Goal: Communication & Community: Share content

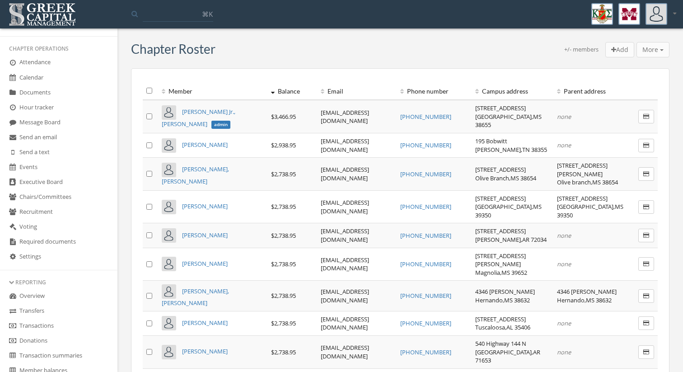
scroll to position [130, 0]
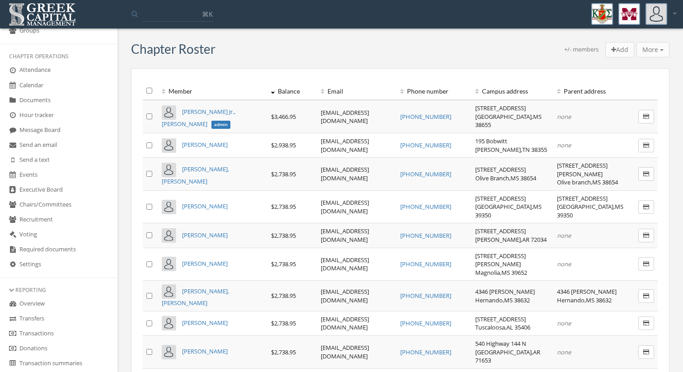
click at [65, 133] on link "Message Board" at bounding box center [58, 130] width 117 height 15
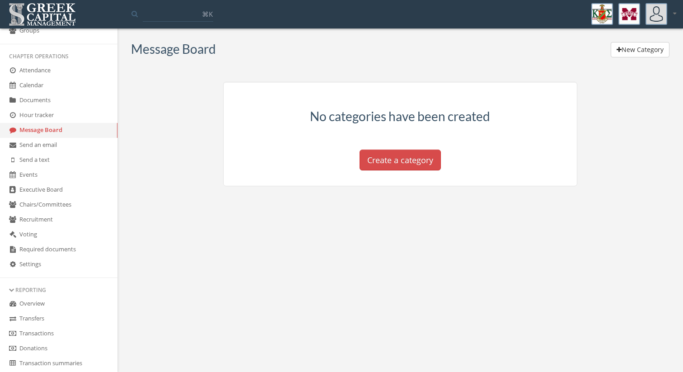
click at [57, 156] on link "Send a text" at bounding box center [58, 160] width 117 height 15
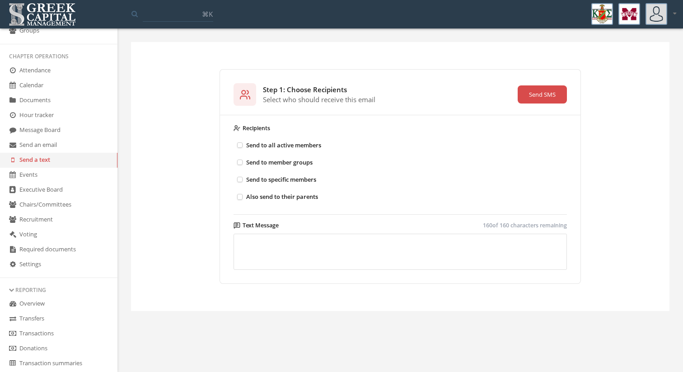
click at [240, 145] on button "Send to all active members" at bounding box center [240, 145] width 6 height 6
click at [242, 159] on label "Send to member groups" at bounding box center [314, 162] width 163 height 17
click at [242, 159] on button "Send to member groups" at bounding box center [240, 162] width 6 height 6
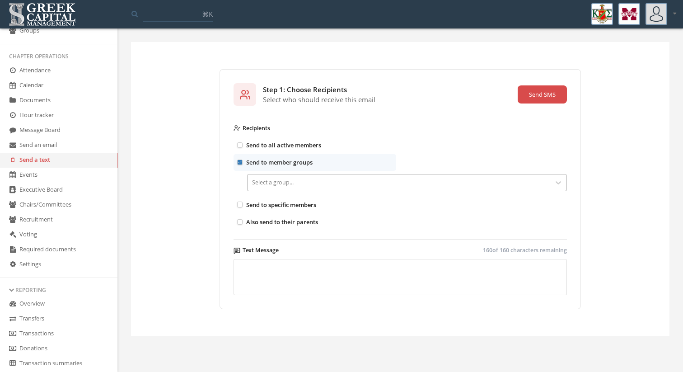
click at [271, 186] on div at bounding box center [398, 182] width 293 height 10
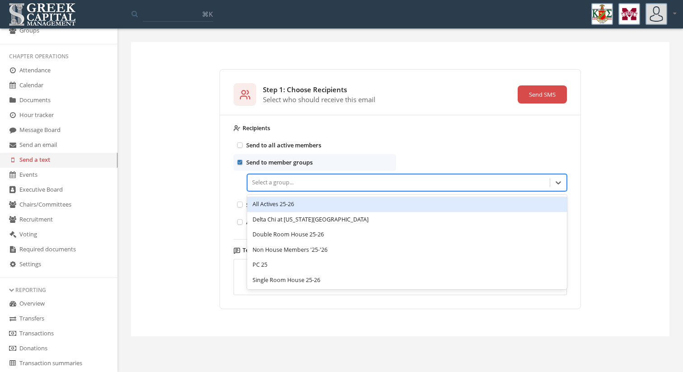
click at [289, 208] on div "All Actives 25-26" at bounding box center [407, 203] width 320 height 15
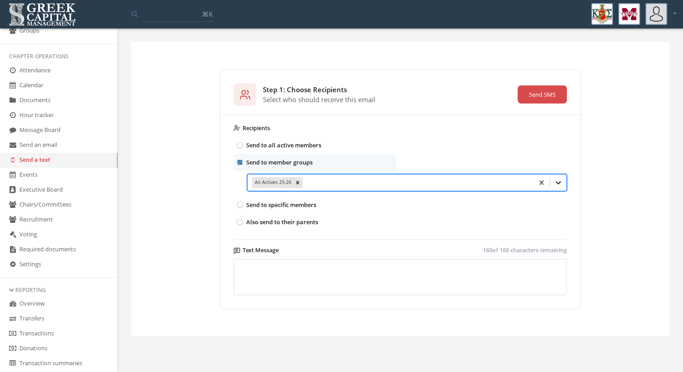
click at [559, 181] on icon at bounding box center [558, 182] width 9 height 9
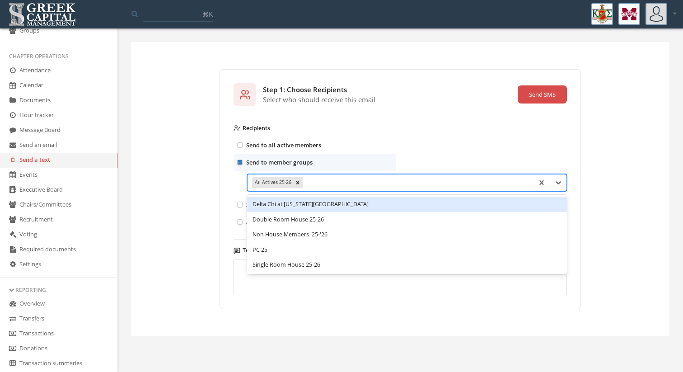
click at [432, 200] on div "Delta Chi at [US_STATE][GEOGRAPHIC_DATA]" at bounding box center [407, 203] width 320 height 15
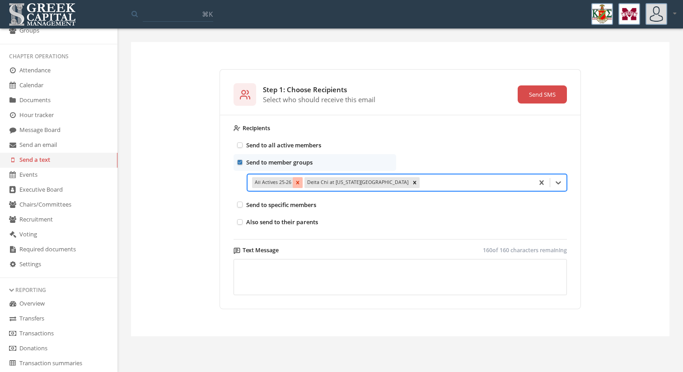
click at [297, 182] on icon "Remove All Actives 25-26" at bounding box center [297, 182] width 3 height 3
click at [556, 182] on icon at bounding box center [558, 182] width 5 height 3
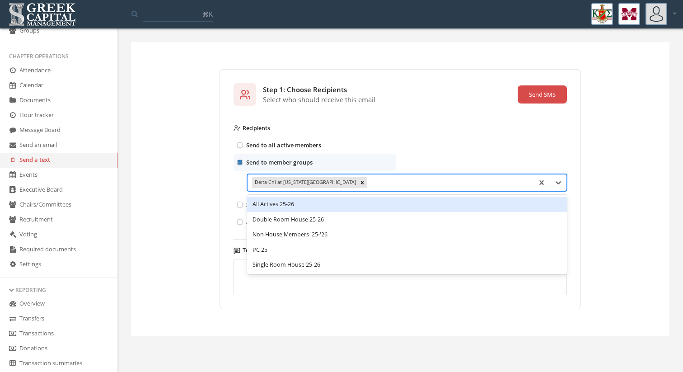
click at [467, 166] on div "Send to member groups option All Actives 25-26, deselected. All Actives 25-26, …" at bounding box center [399, 175] width 333 height 42
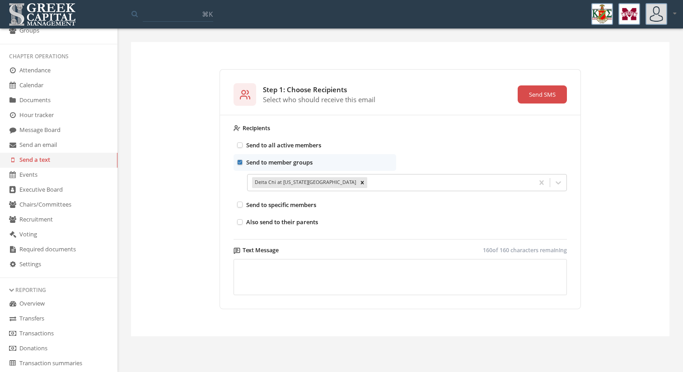
click at [369, 285] on textarea at bounding box center [399, 277] width 333 height 36
click at [372, 267] on textarea "**********" at bounding box center [399, 277] width 333 height 36
drag, startPoint x: 420, startPoint y: 267, endPoint x: 347, endPoint y: 262, distance: 73.8
click at [347, 262] on textarea "**********" at bounding box center [399, 277] width 333 height 36
click at [430, 265] on textarea "**********" at bounding box center [399, 277] width 333 height 36
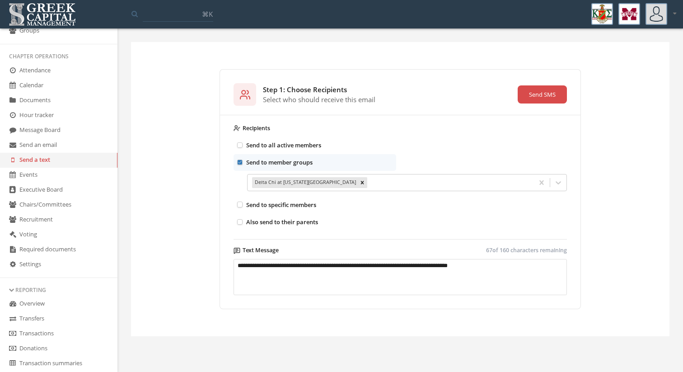
type textarea "**********"
click at [554, 92] on button "Send SMS" at bounding box center [542, 94] width 49 height 18
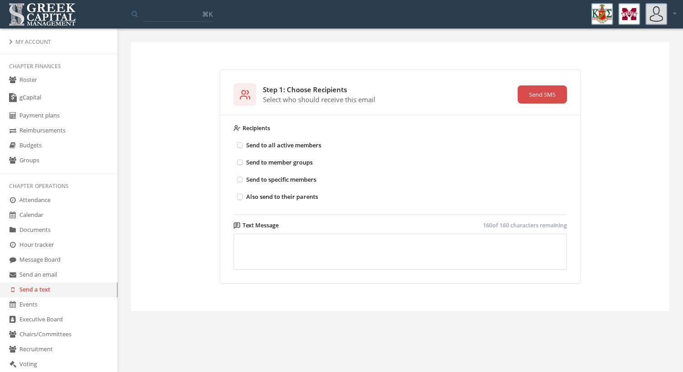
click at [58, 78] on link "Roster" at bounding box center [58, 80] width 117 height 15
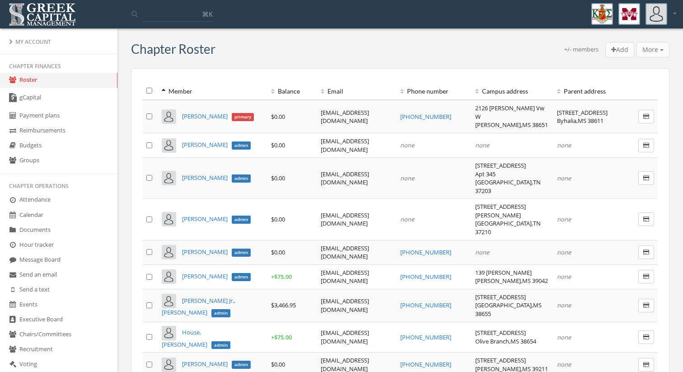
click at [274, 87] on th "Balance" at bounding box center [292, 91] width 50 height 18
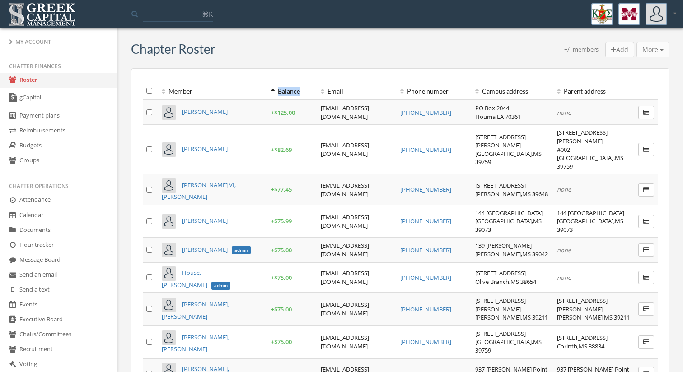
click at [274, 87] on th "Balance" at bounding box center [292, 91] width 50 height 18
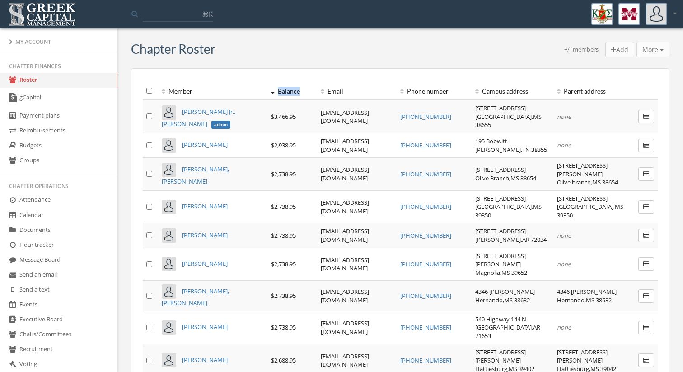
click at [80, 111] on link "Payment plans" at bounding box center [58, 115] width 117 height 15
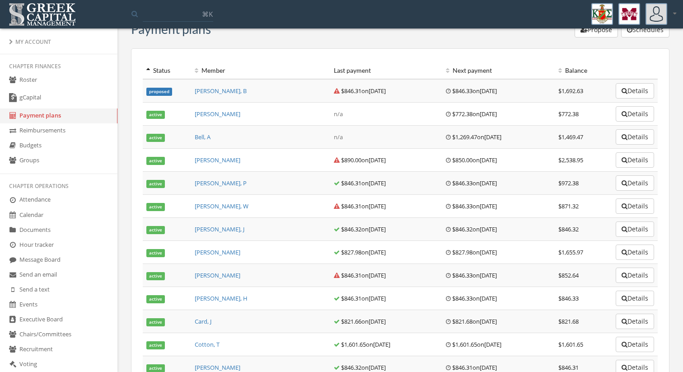
scroll to position [13, 0]
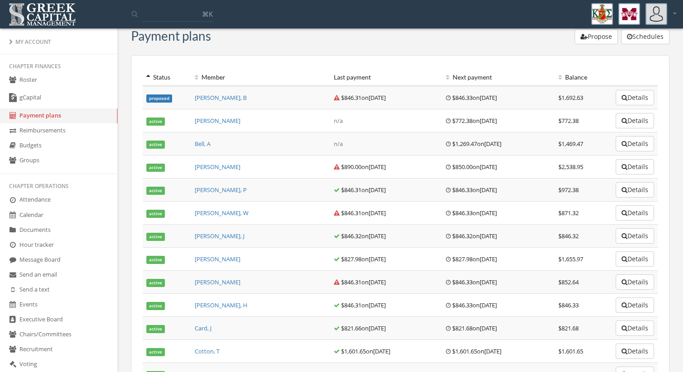
click at [640, 118] on button "Details" at bounding box center [635, 120] width 38 height 15
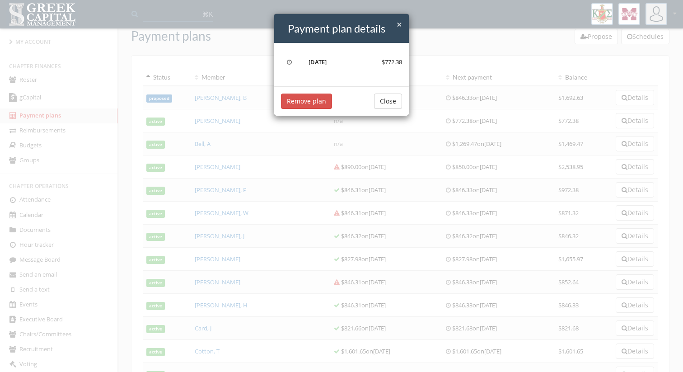
click at [400, 23] on span "×" at bounding box center [399, 24] width 5 height 13
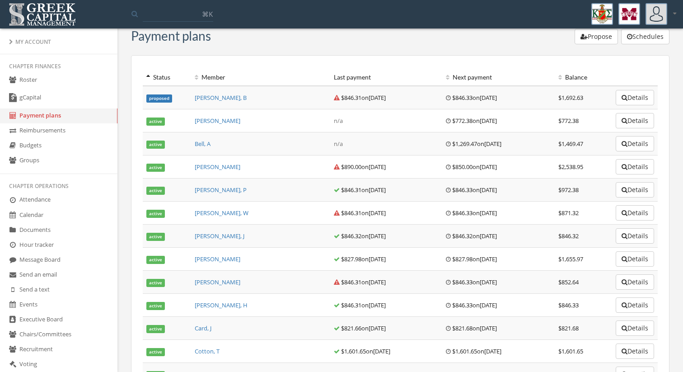
click at [100, 81] on link "Roster" at bounding box center [58, 80] width 117 height 15
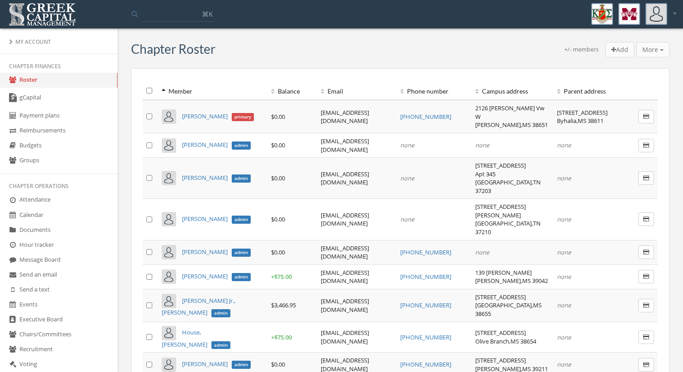
click at [269, 83] on th "Balance" at bounding box center [292, 91] width 50 height 18
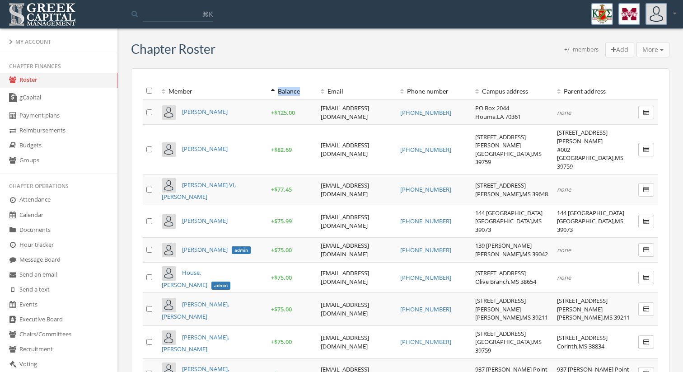
click at [269, 83] on th "Balance" at bounding box center [292, 91] width 50 height 18
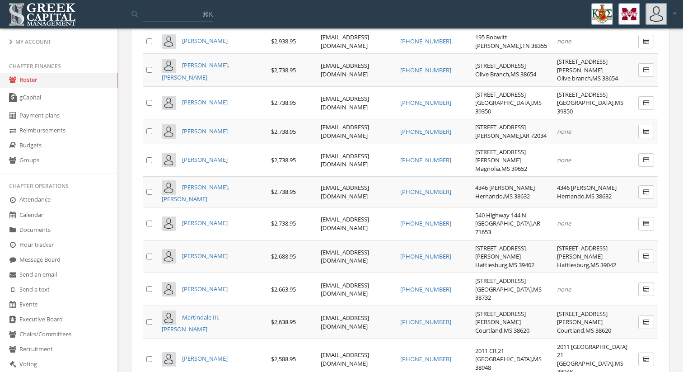
scroll to position [111, 0]
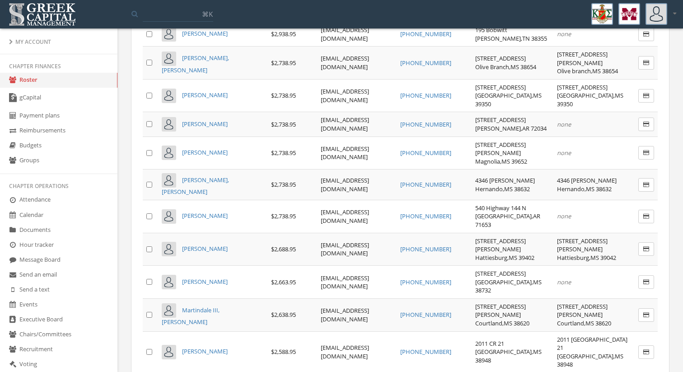
click at [207, 277] on span "[PERSON_NAME]" at bounding box center [205, 281] width 46 height 8
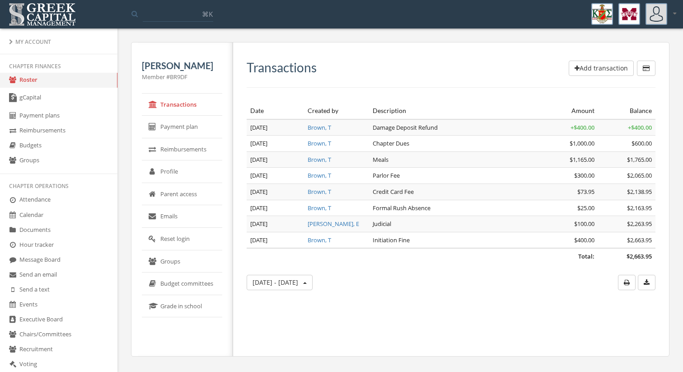
click at [98, 81] on link "Roster" at bounding box center [58, 80] width 117 height 15
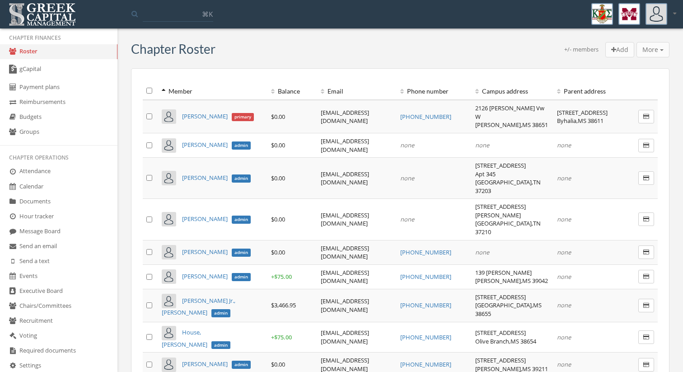
scroll to position [39, 0]
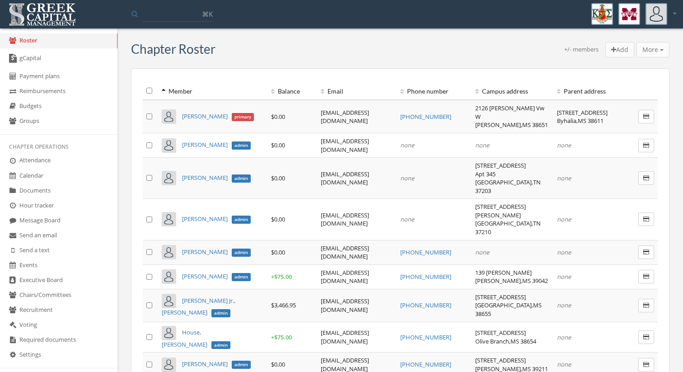
click at [67, 218] on link "Message Board" at bounding box center [58, 220] width 117 height 15
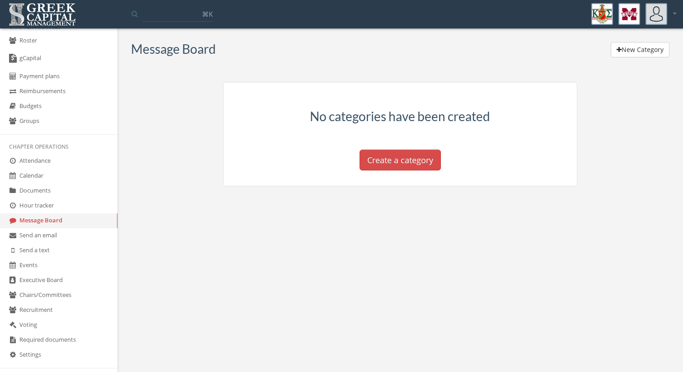
click at [52, 253] on link "Send a text" at bounding box center [58, 250] width 117 height 15
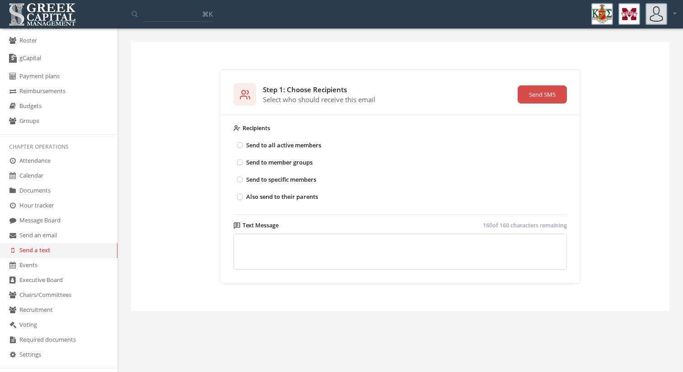
click at [350, 179] on label "Send to specific members" at bounding box center [314, 179] width 163 height 17
click at [243, 179] on button "Send to specific members" at bounding box center [240, 180] width 6 height 6
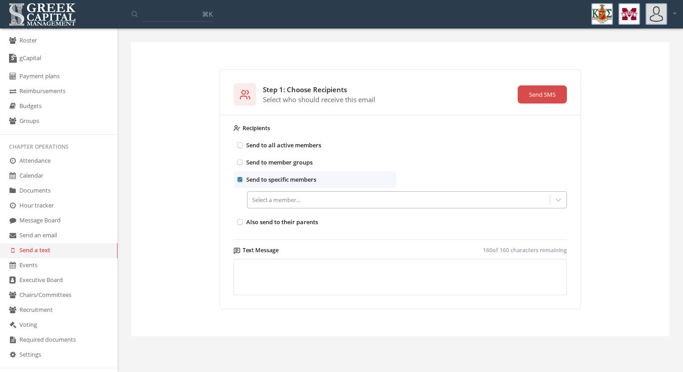
click at [339, 199] on div at bounding box center [398, 200] width 293 height 10
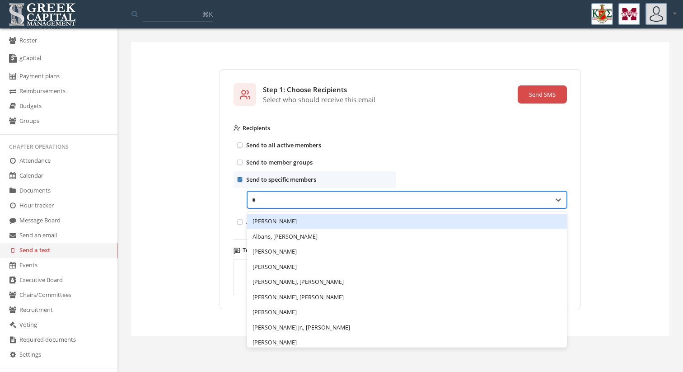
type input "**"
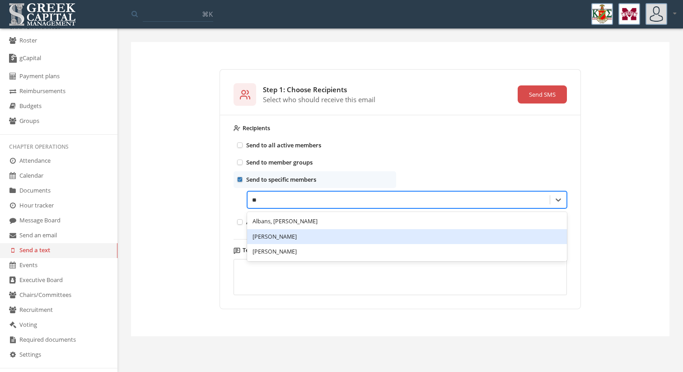
click at [314, 235] on div "[PERSON_NAME]" at bounding box center [407, 236] width 320 height 15
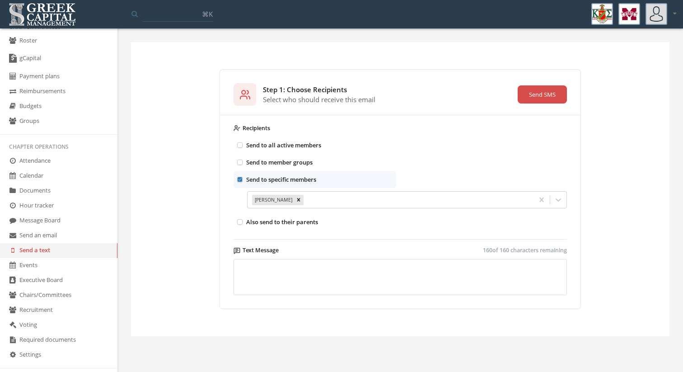
click at [306, 265] on textarea at bounding box center [399, 277] width 333 height 36
type textarea "***"
click at [544, 88] on button "Send SMS" at bounding box center [542, 94] width 49 height 18
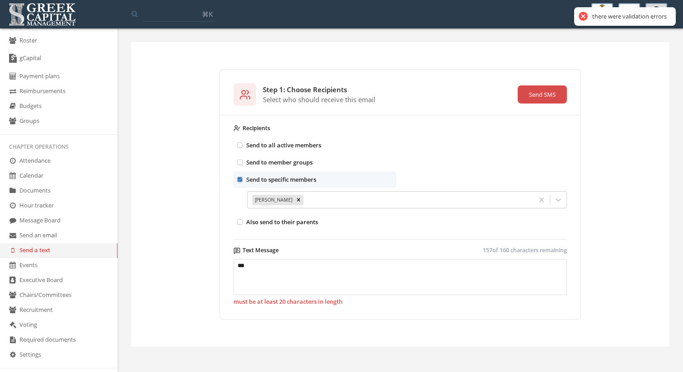
drag, startPoint x: 396, startPoint y: 280, endPoint x: 181, endPoint y: 261, distance: 215.4
click at [181, 261] on div "Step 1: Choose Recipients Select who should receive this email Send SMS Recipie…" at bounding box center [400, 194] width 538 height 268
click at [295, 198] on icon "Remove Brown, Tyler" at bounding box center [298, 199] width 6 height 6
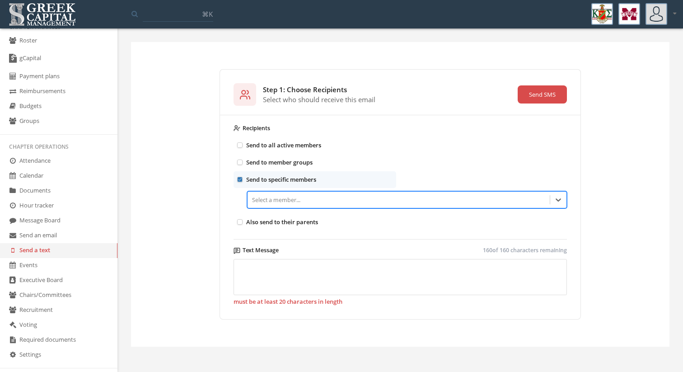
click at [314, 145] on p "Send to all active members" at bounding box center [283, 145] width 75 height 10
click at [243, 145] on button "Send to all active members" at bounding box center [240, 145] width 6 height 6
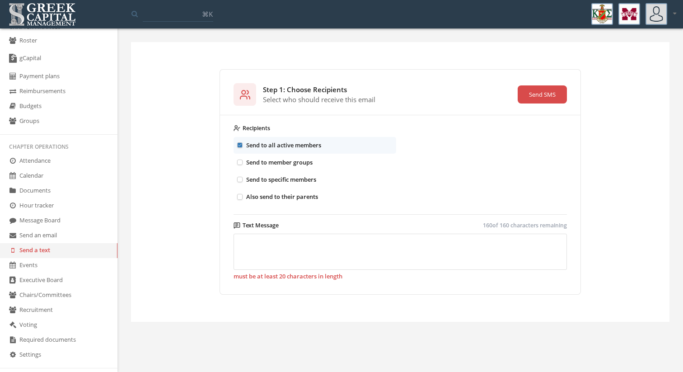
click at [303, 158] on p "Send to member groups" at bounding box center [279, 162] width 66 height 10
click at [243, 159] on button "Send to member groups" at bounding box center [240, 162] width 6 height 6
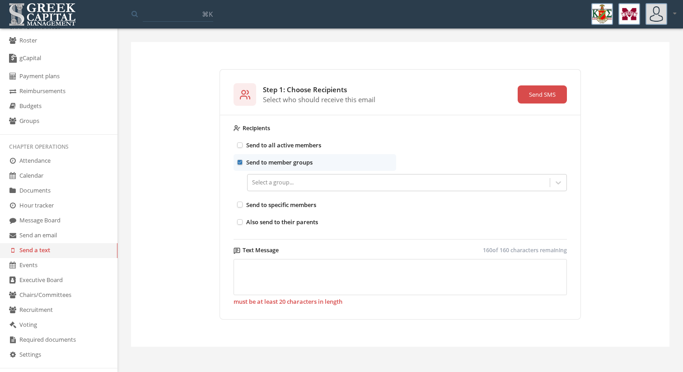
click at [306, 143] on p "Send to all active members" at bounding box center [283, 145] width 75 height 10
click at [243, 143] on button "Send to all active members" at bounding box center [240, 145] width 6 height 6
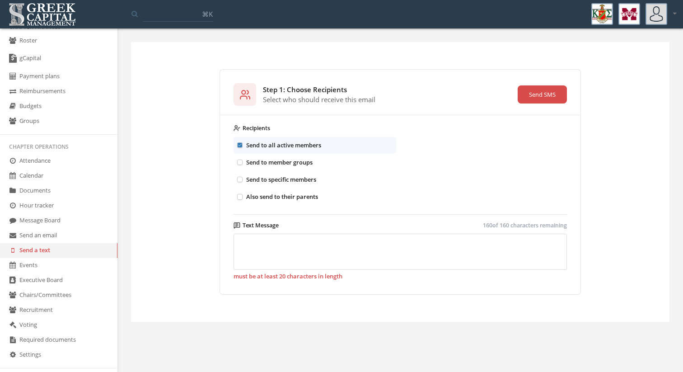
click at [63, 231] on link "Send an email" at bounding box center [58, 235] width 117 height 15
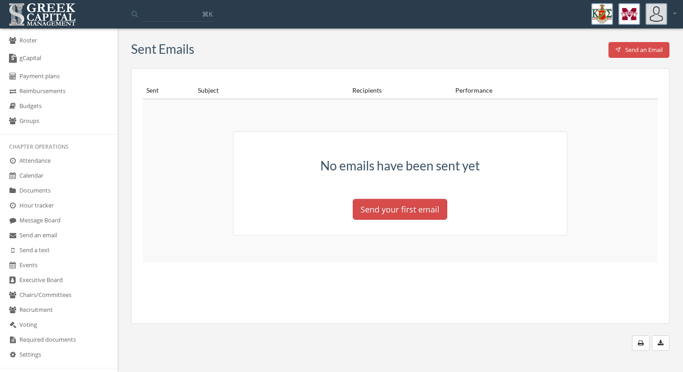
click at [64, 214] on link "Message Board" at bounding box center [58, 220] width 117 height 15
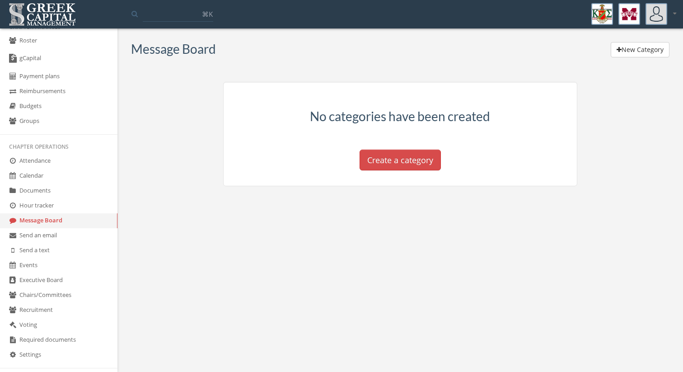
click at [64, 236] on link "Send an email" at bounding box center [58, 235] width 117 height 15
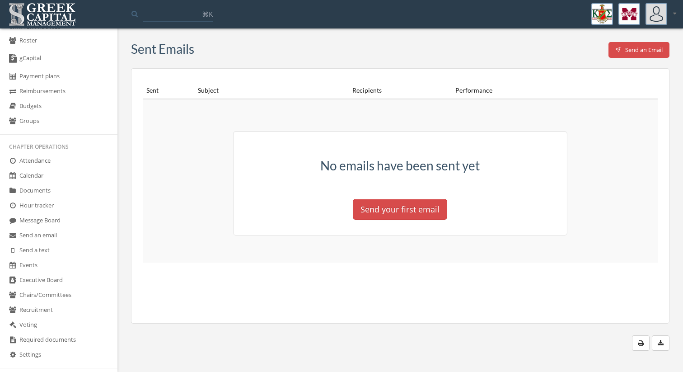
click at [62, 247] on link "Send a text" at bounding box center [58, 250] width 117 height 15
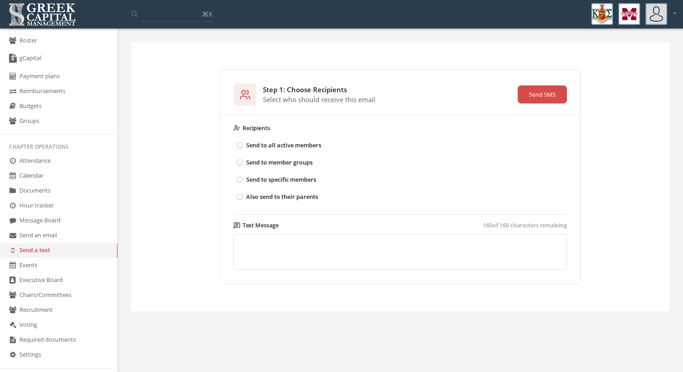
click at [58, 260] on link "Events" at bounding box center [58, 265] width 117 height 15
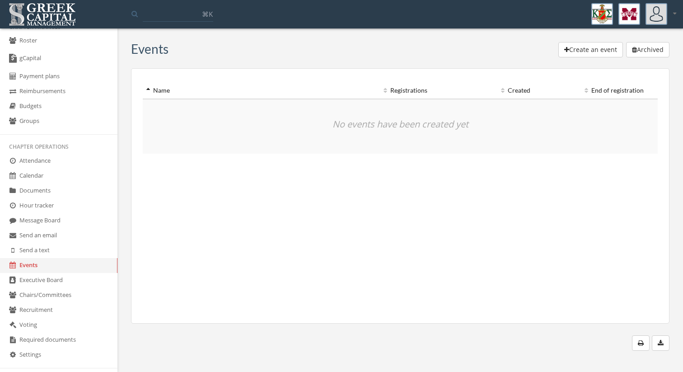
click at [70, 221] on link "Message Board" at bounding box center [58, 220] width 117 height 15
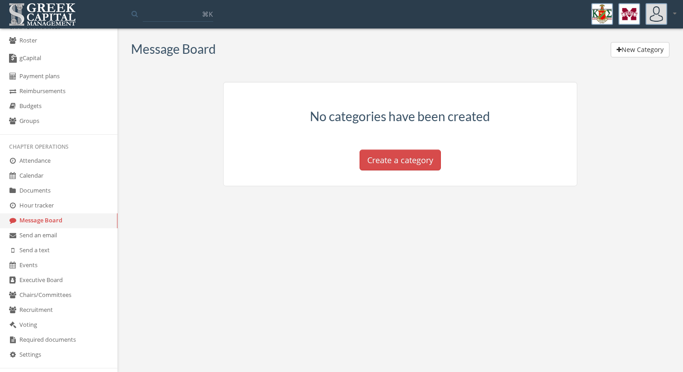
click at [379, 163] on button "Create a category" at bounding box center [400, 159] width 81 height 21
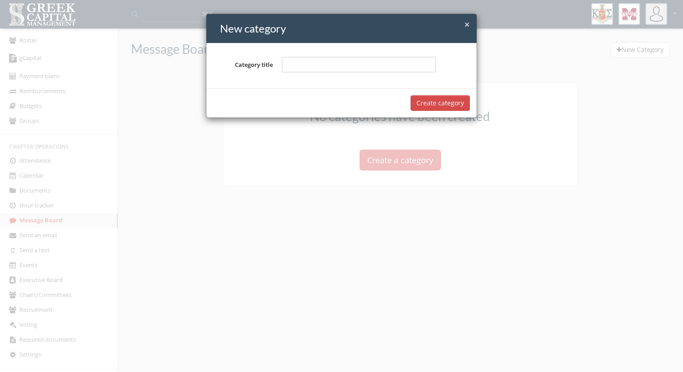
click at [470, 24] on div "× Close New category" at bounding box center [341, 28] width 270 height 29
click at [462, 24] on h4 "New category" at bounding box center [345, 28] width 250 height 15
click at [459, 25] on h4 "New category" at bounding box center [345, 28] width 250 height 15
click at [467, 24] on span "×" at bounding box center [466, 24] width 5 height 13
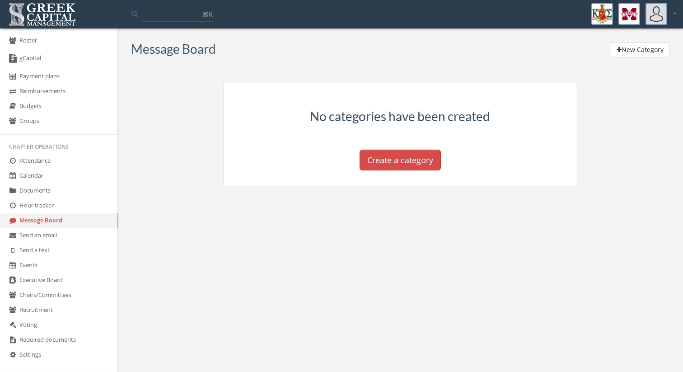
click at [561, 62] on div "Message Board New Category No categories have been created Create a category" at bounding box center [400, 118] width 552 height 153
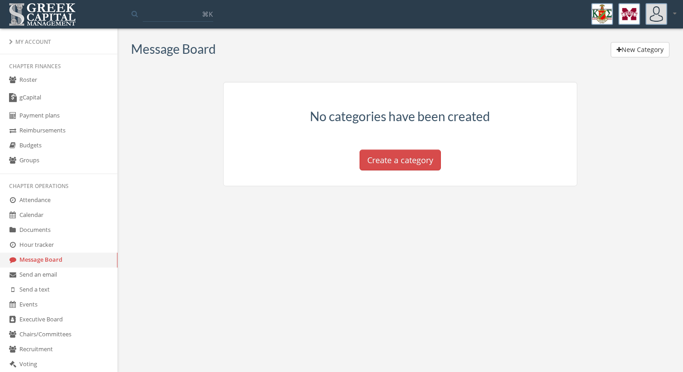
click at [51, 159] on link "Groups" at bounding box center [58, 160] width 117 height 15
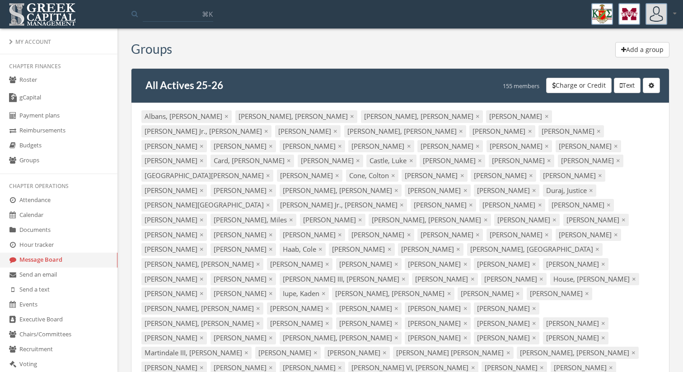
click at [633, 85] on button "Text" at bounding box center [627, 85] width 27 height 15
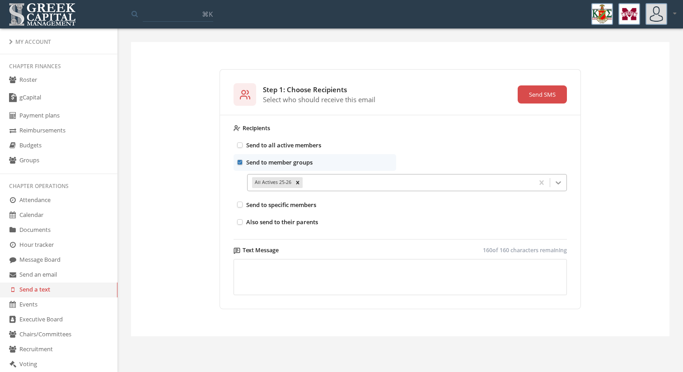
click at [564, 185] on div at bounding box center [558, 182] width 16 height 16
click at [547, 160] on div "Send to member groups Select a group..." at bounding box center [399, 175] width 333 height 42
click at [243, 162] on label "Send to member groups" at bounding box center [314, 162] width 163 height 17
click at [243, 162] on button "Send to member groups" at bounding box center [240, 162] width 6 height 6
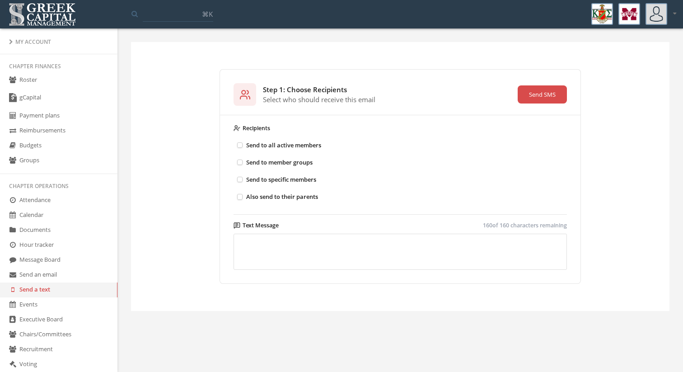
click at [291, 145] on p "Send to all active members" at bounding box center [283, 145] width 75 height 10
click at [243, 145] on button "Send to all active members" at bounding box center [240, 145] width 6 height 6
click at [293, 255] on textarea at bounding box center [399, 251] width 333 height 36
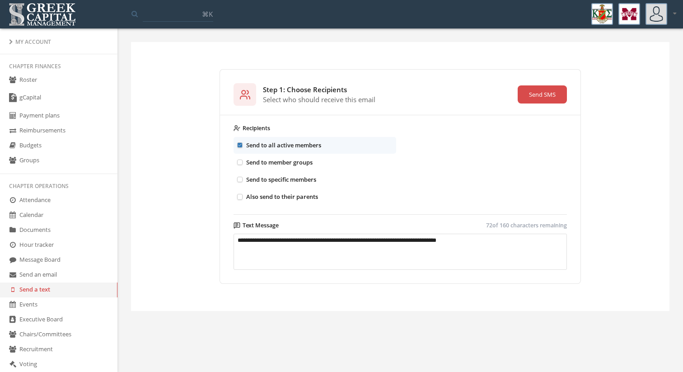
type textarea "**********"
click at [546, 84] on div "Step 1: Choose Recipients Select who should receive this email Send SMS" at bounding box center [399, 94] width 333 height 23
click at [544, 95] on button "Send SMS" at bounding box center [542, 94] width 49 height 18
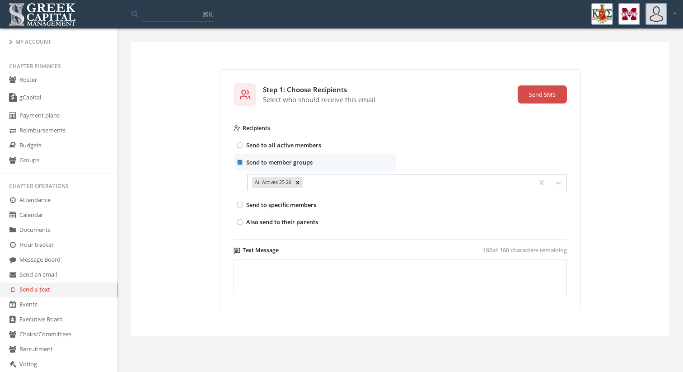
click at [69, 81] on link "Roster" at bounding box center [58, 80] width 117 height 15
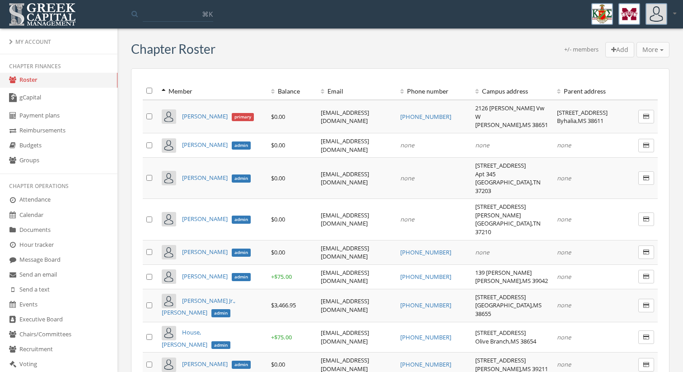
click at [276, 90] on th "Balance" at bounding box center [292, 91] width 50 height 18
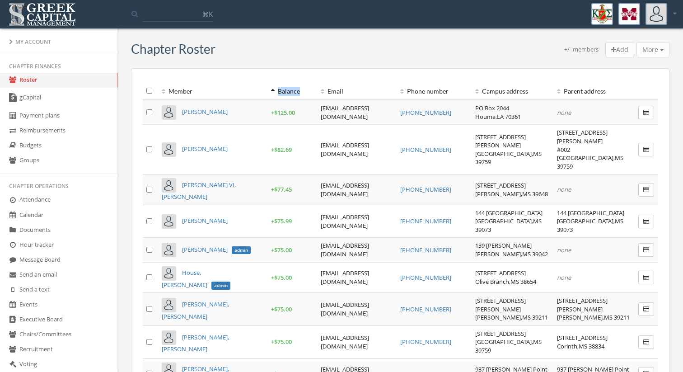
click at [276, 90] on th "Balance" at bounding box center [292, 91] width 50 height 18
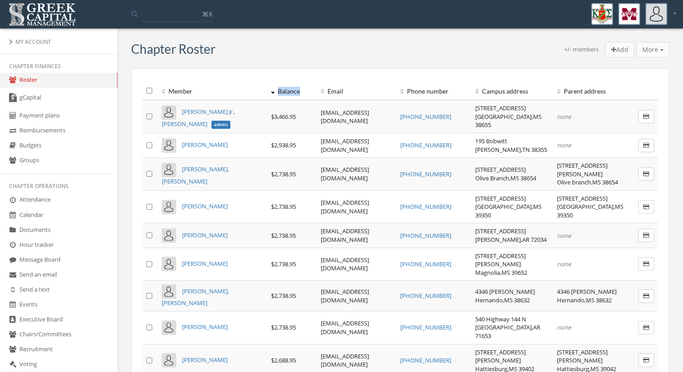
click at [276, 90] on th "Balance" at bounding box center [292, 91] width 50 height 18
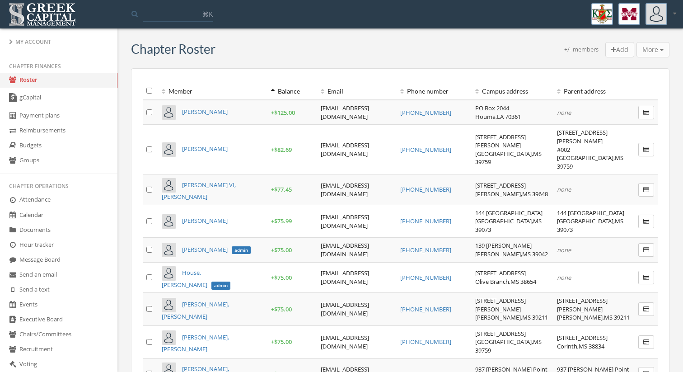
click at [161, 92] on th "Member" at bounding box center [212, 91] width 109 height 18
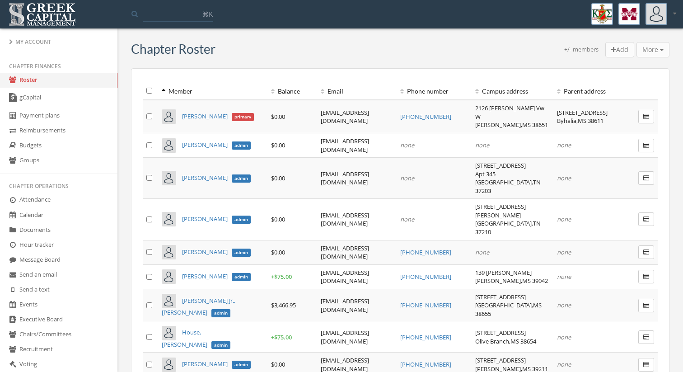
click at [49, 97] on link "gCapital" at bounding box center [58, 98] width 117 height 21
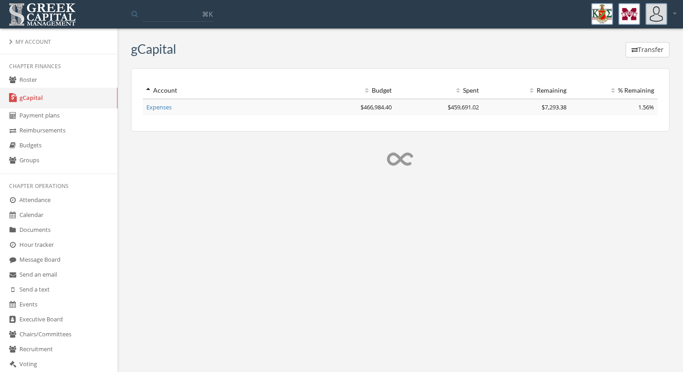
click at [64, 127] on link "Reimbursements" at bounding box center [58, 130] width 117 height 15
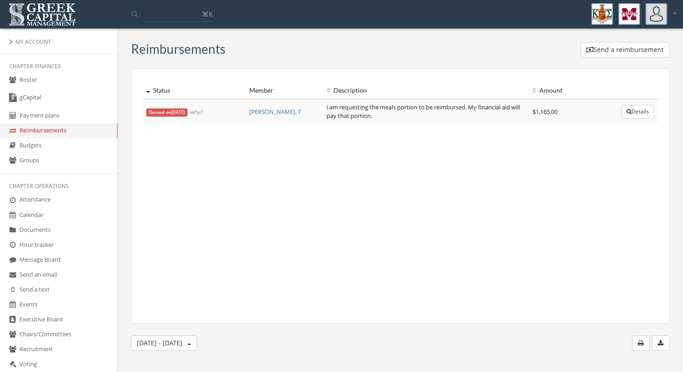
click at [69, 116] on link "Payment plans" at bounding box center [58, 115] width 117 height 15
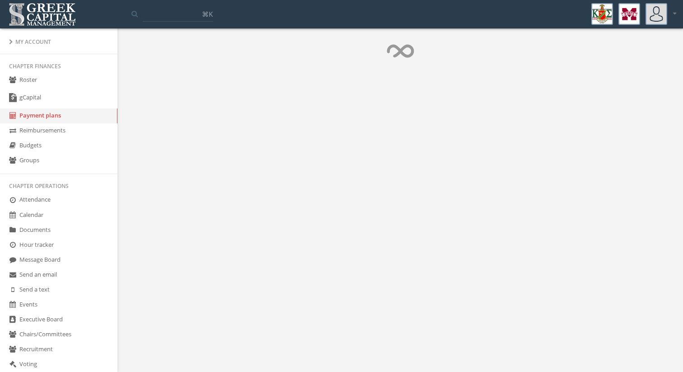
click at [68, 142] on link "Budgets" at bounding box center [58, 145] width 117 height 15
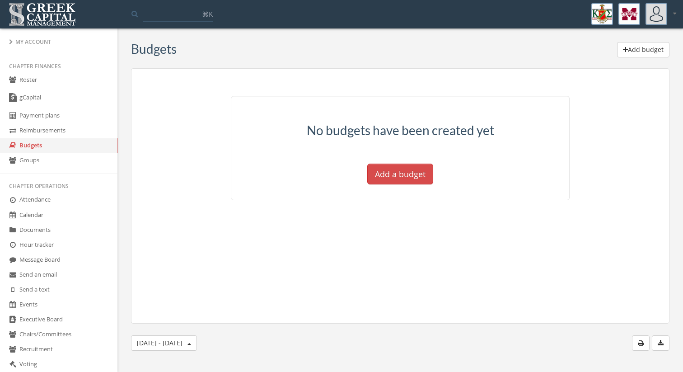
click at [69, 161] on link "Groups" at bounding box center [58, 160] width 117 height 15
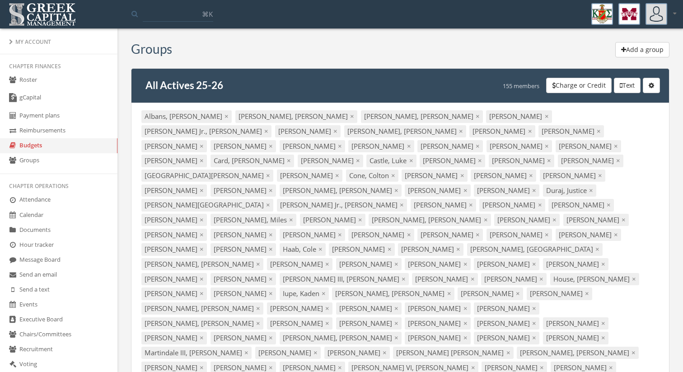
click at [70, 261] on link "Message Board" at bounding box center [58, 259] width 117 height 15
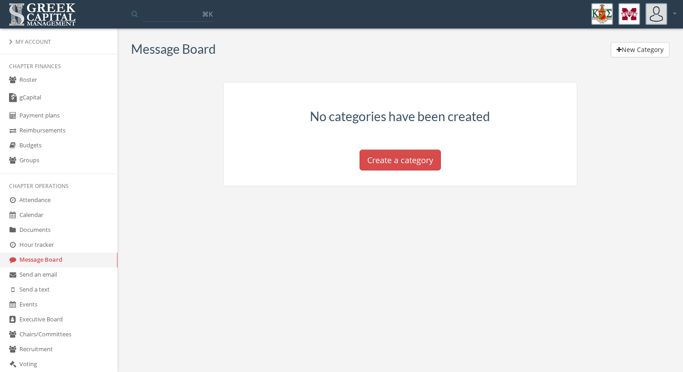
click at [65, 275] on link "Send an email" at bounding box center [58, 274] width 117 height 15
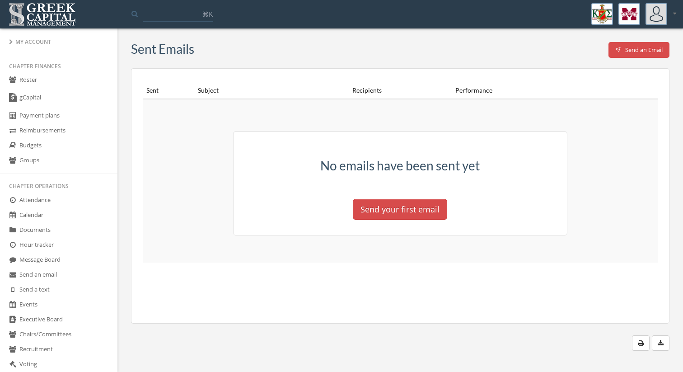
click at [64, 286] on link "Send a text" at bounding box center [58, 289] width 117 height 15
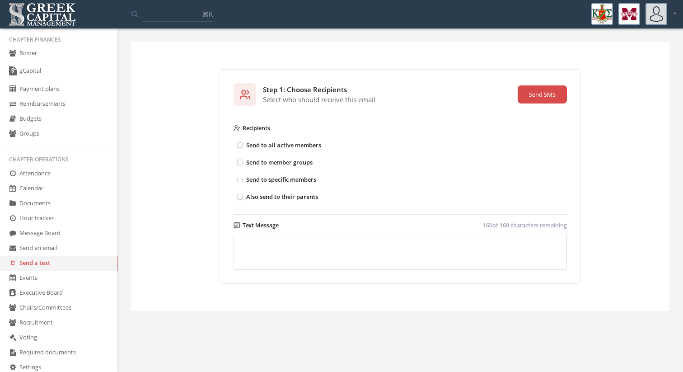
scroll to position [28, 0]
click at [93, 170] on link "Attendance" at bounding box center [58, 172] width 117 height 15
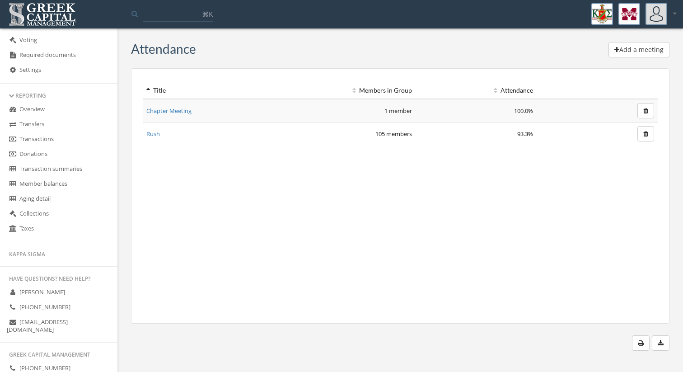
scroll to position [320, 0]
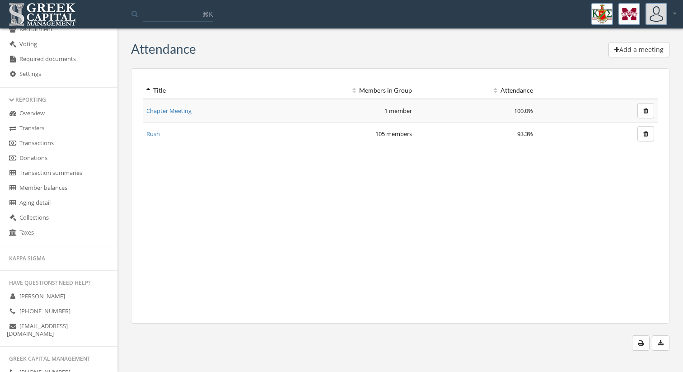
click at [42, 299] on span "[PERSON_NAME]" at bounding box center [42, 296] width 46 height 8
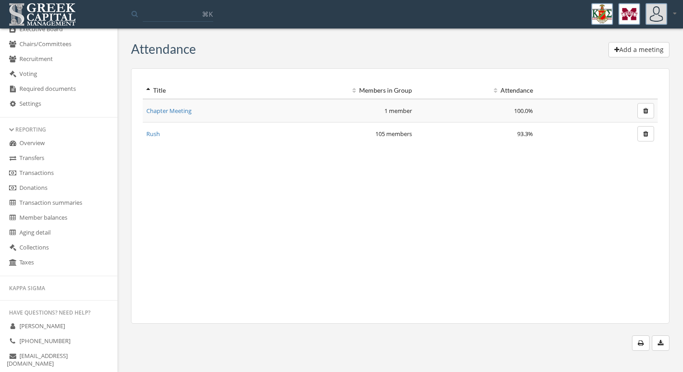
click at [38, 148] on link "Overview" at bounding box center [58, 143] width 117 height 15
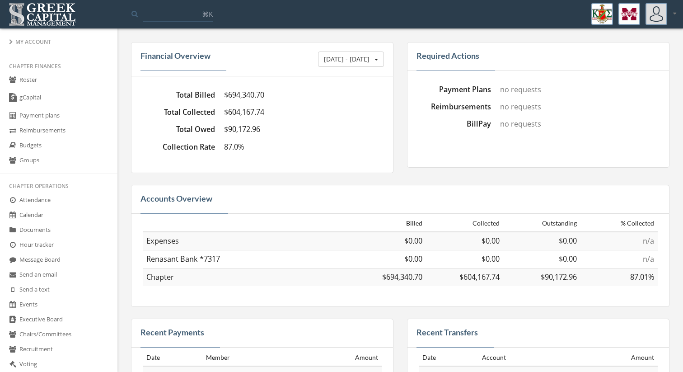
click at [75, 87] on link "Roster" at bounding box center [58, 80] width 117 height 15
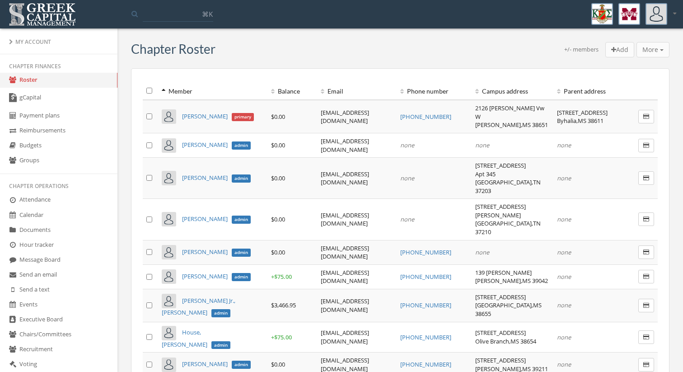
click at [144, 86] on th at bounding box center [150, 91] width 15 height 18
click at [668, 51] on button "More" at bounding box center [652, 49] width 33 height 15
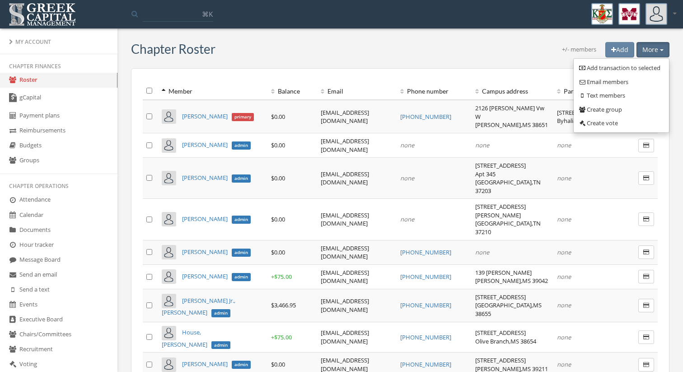
click at [634, 90] on link "Text members" at bounding box center [621, 96] width 89 height 14
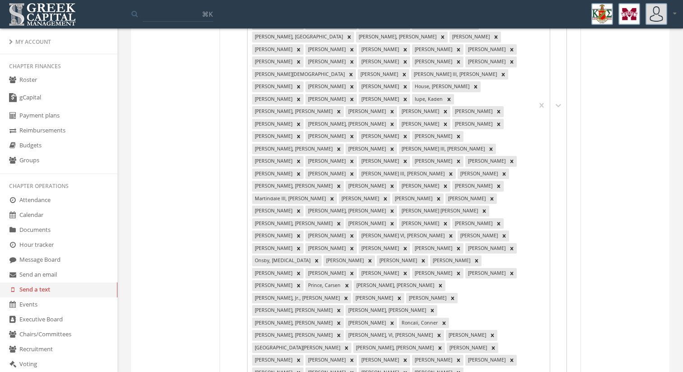
scroll to position [555, 0]
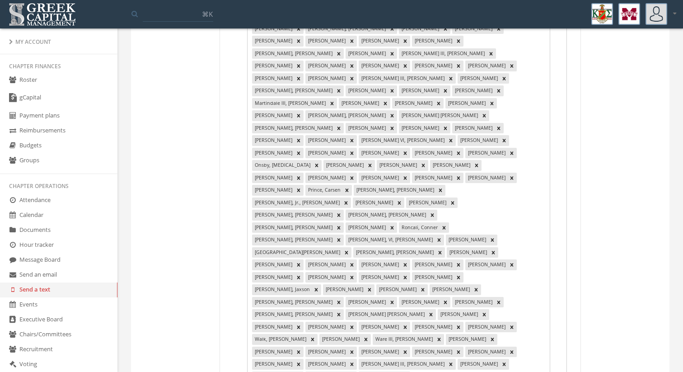
drag, startPoint x: 330, startPoint y: 303, endPoint x: 259, endPoint y: 301, distance: 70.9
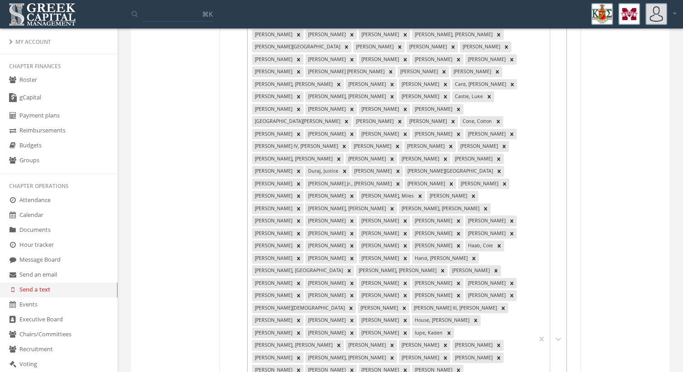
scroll to position [0, 0]
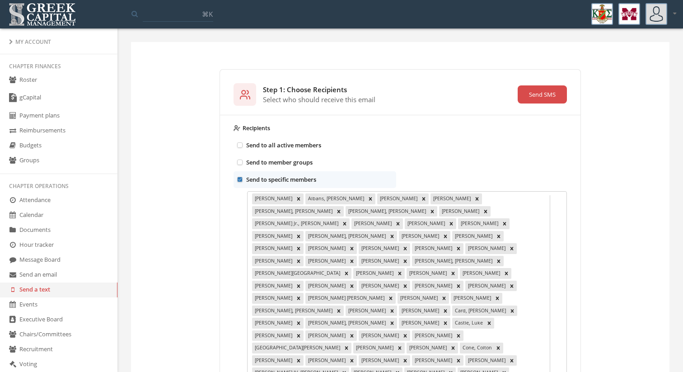
type textarea "**********"
click at [555, 92] on button "Send SMS" at bounding box center [542, 94] width 49 height 18
